Goal: Contribute content: Contribute content

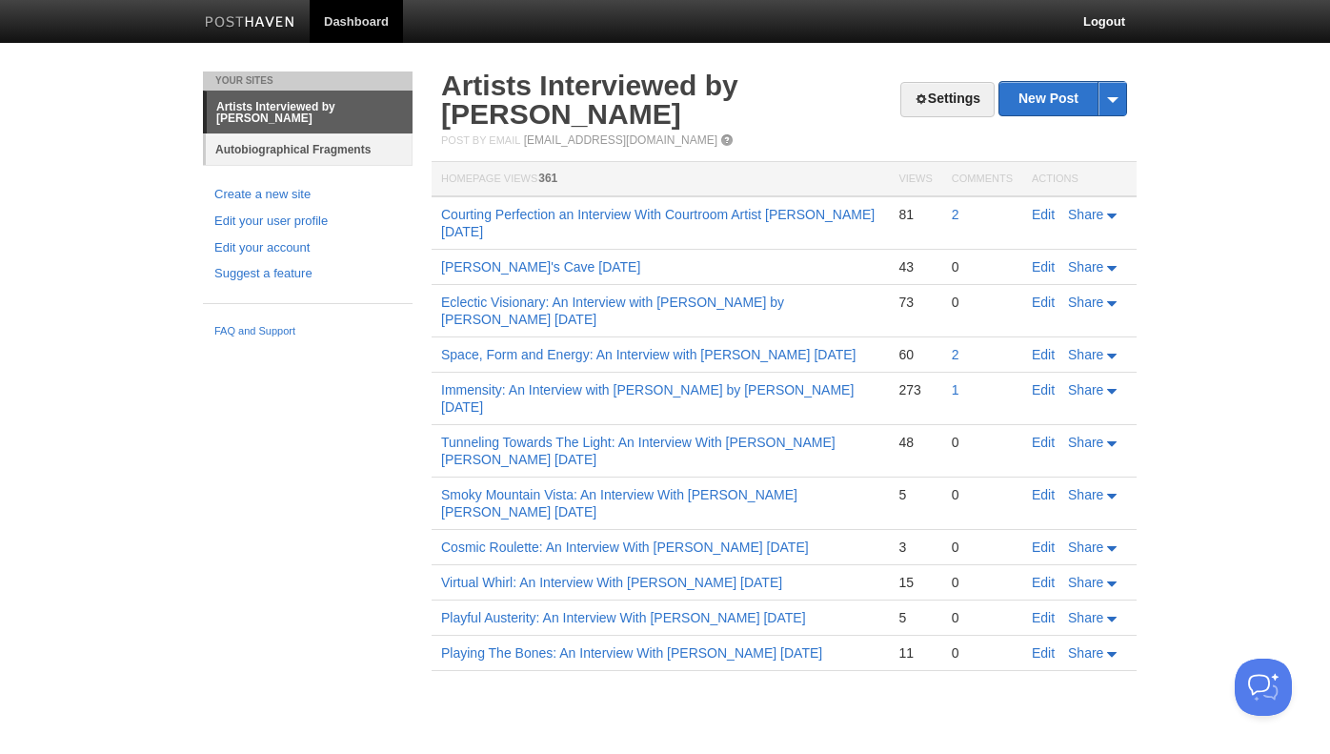
click at [331, 149] on link "Autobiographical Fragments" at bounding box center [309, 148] width 207 height 31
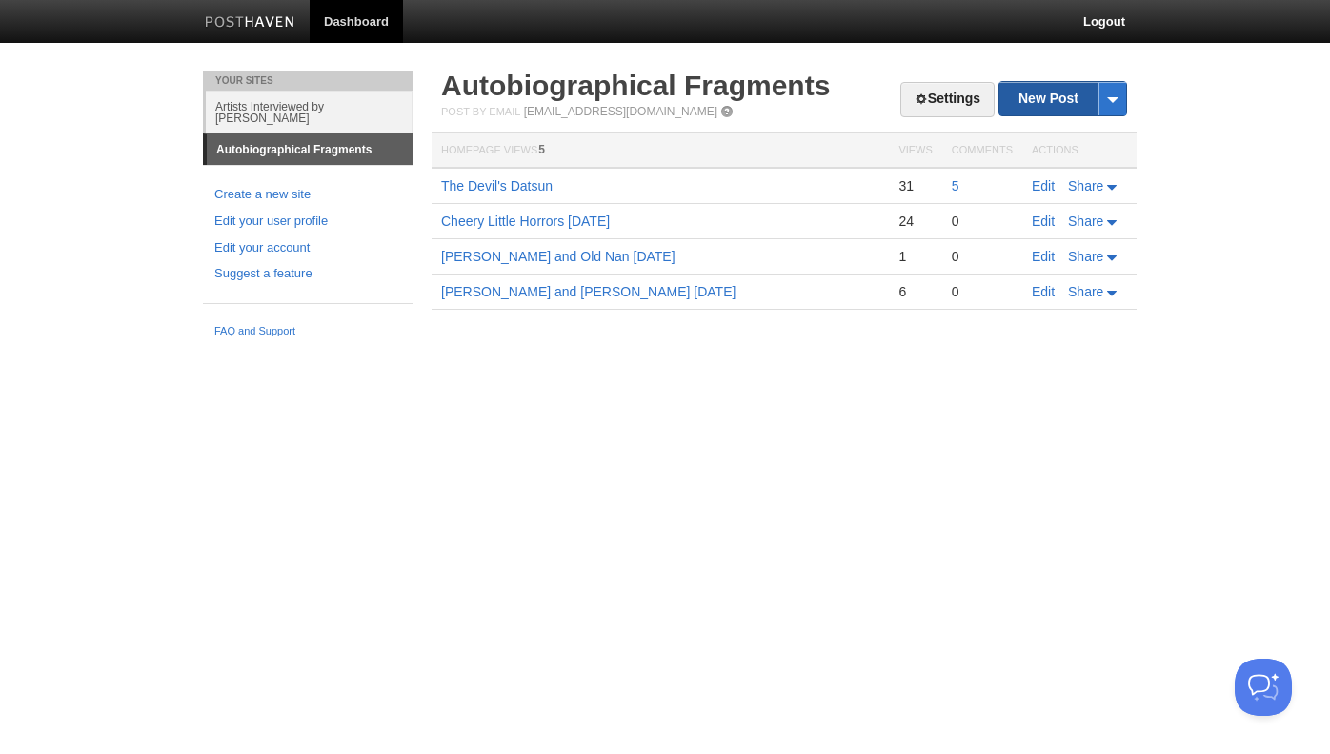
click at [1022, 100] on link "New Post" at bounding box center [1063, 98] width 127 height 33
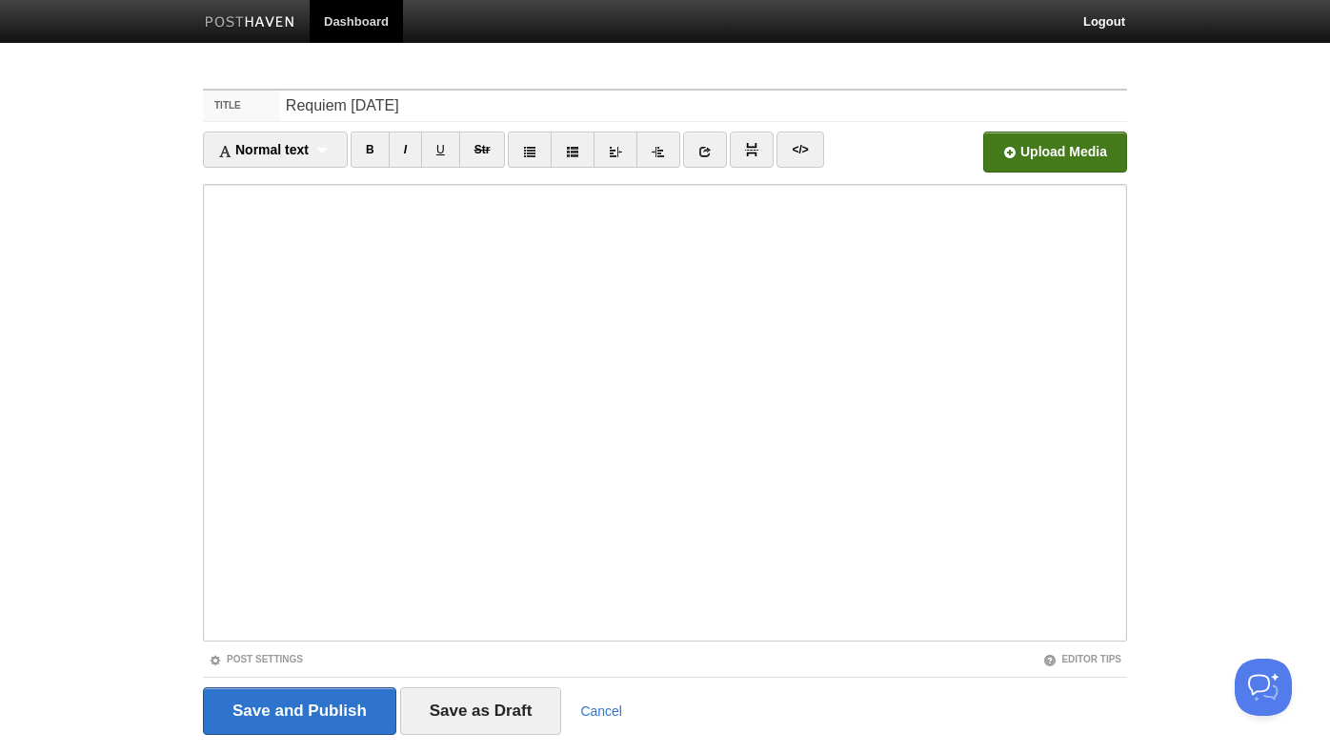
type input "Requiem [DATE]"
click at [1040, 152] on input "file" at bounding box center [480, 157] width 1443 height 97
click at [237, 709] on input "Save and Publish" at bounding box center [299, 711] width 193 height 48
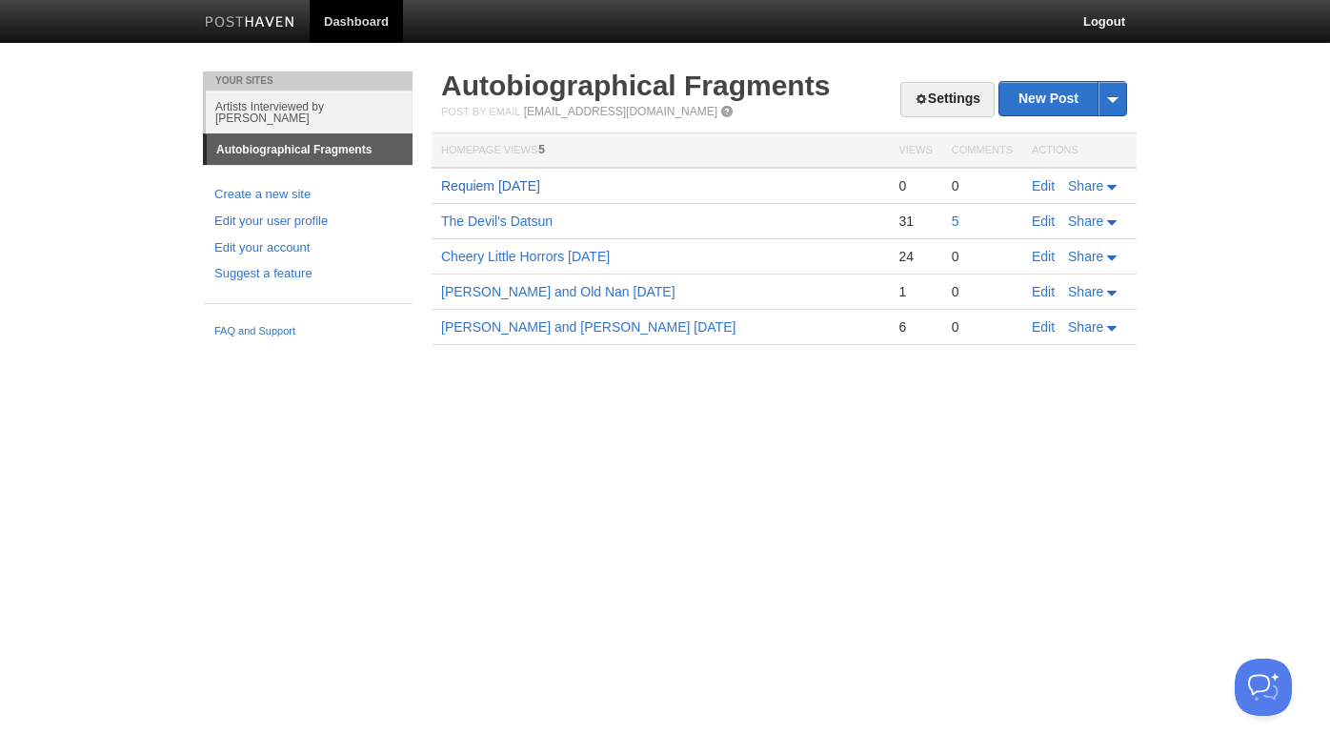
click at [454, 185] on link "Requiem [DATE]" at bounding box center [490, 185] width 99 height 15
click at [1089, 22] on link "Logout" at bounding box center [1104, 21] width 71 height 43
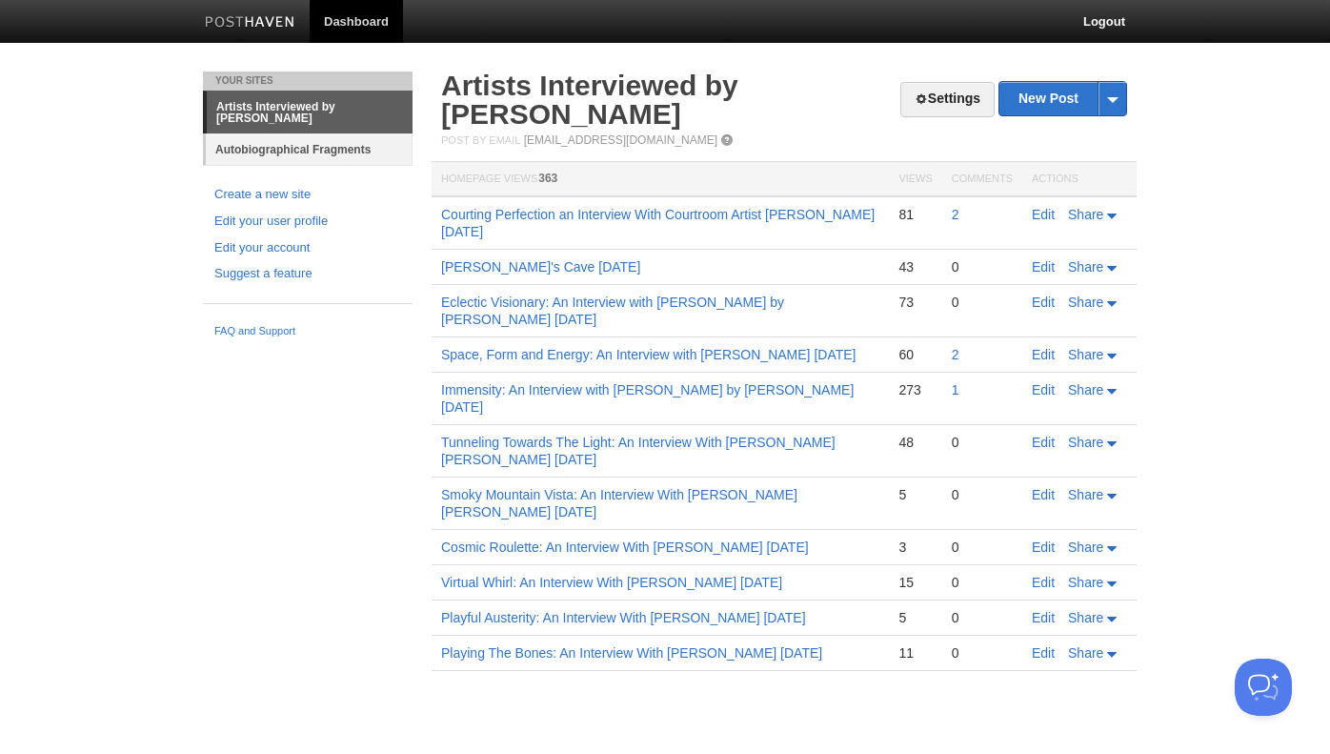
click at [336, 144] on link "Autobiographical Fragments" at bounding box center [309, 148] width 207 height 31
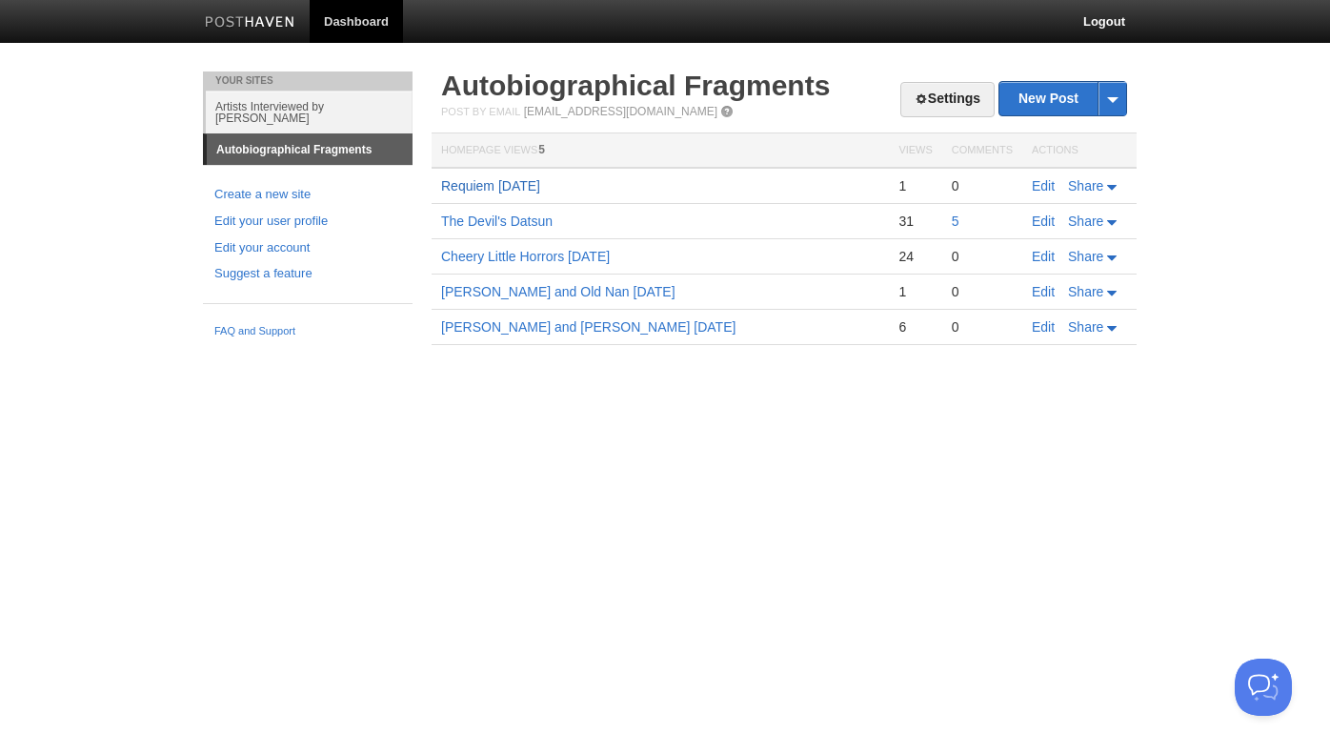
click at [455, 188] on link "Requiem [DATE]" at bounding box center [490, 185] width 99 height 15
click at [1097, 21] on link "Logout" at bounding box center [1104, 21] width 71 height 43
